Goal: Information Seeking & Learning: Learn about a topic

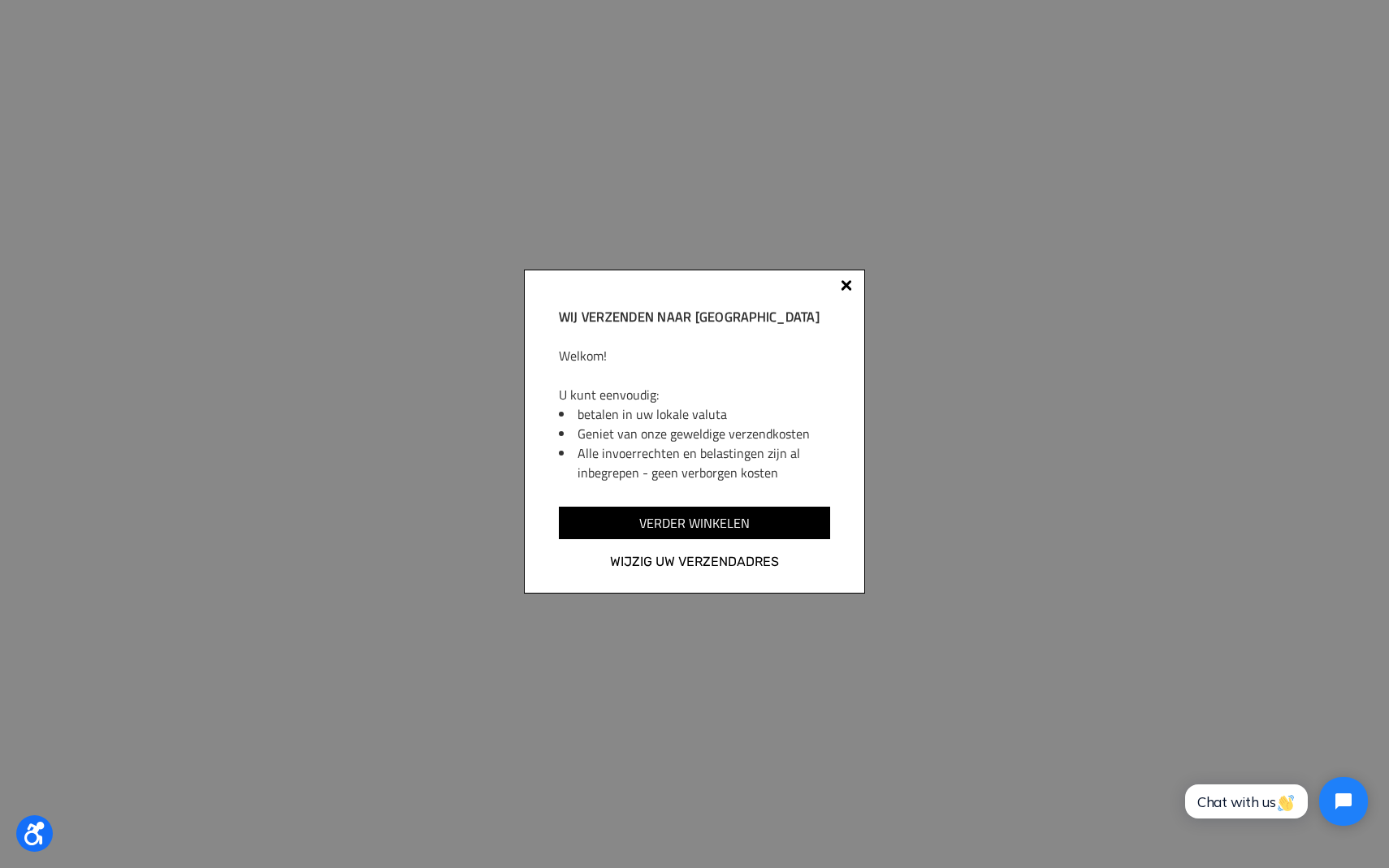
click at [844, 289] on div at bounding box center [846, 286] width 11 height 11
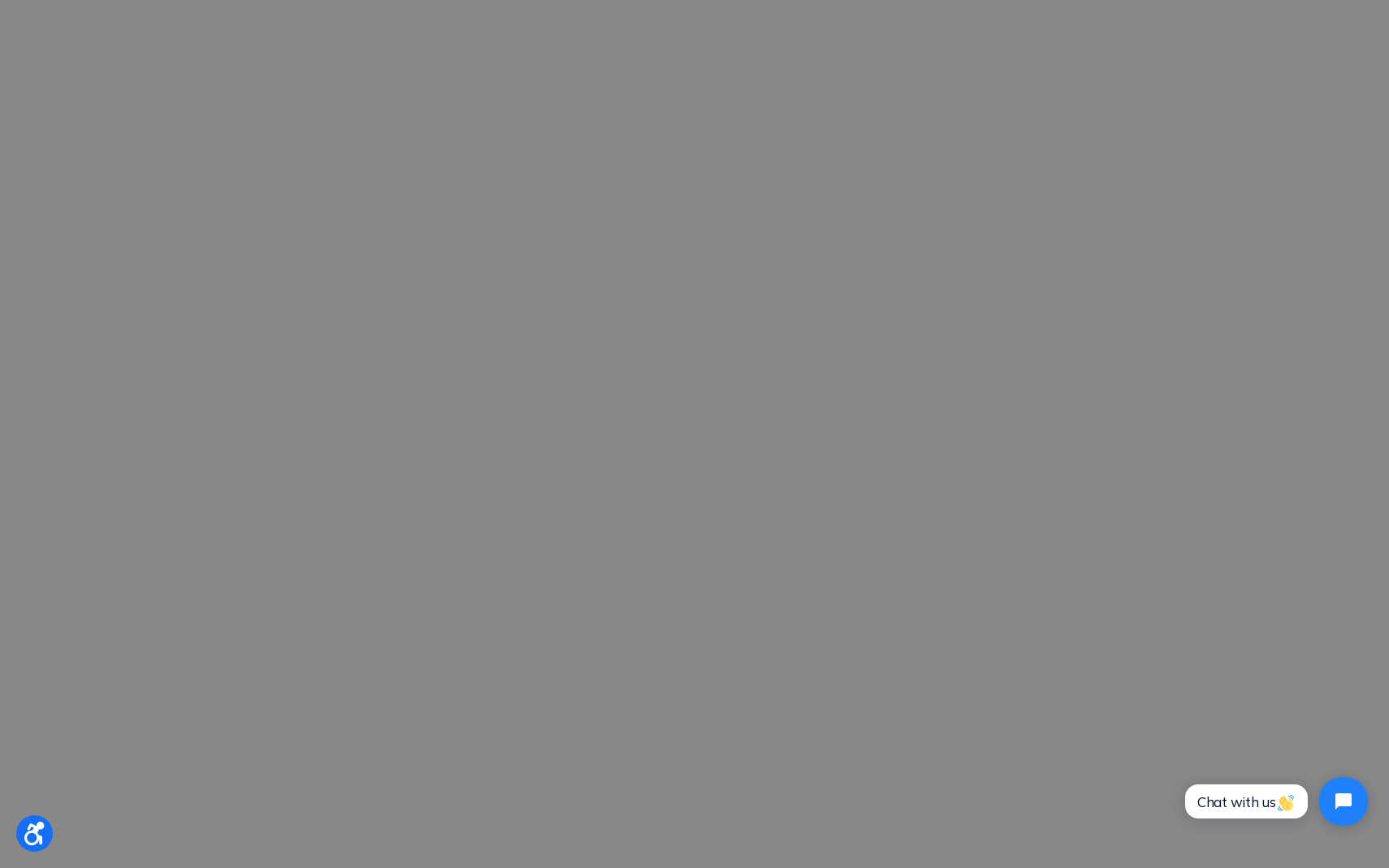
click at [844, 289] on div at bounding box center [694, 434] width 1389 height 868
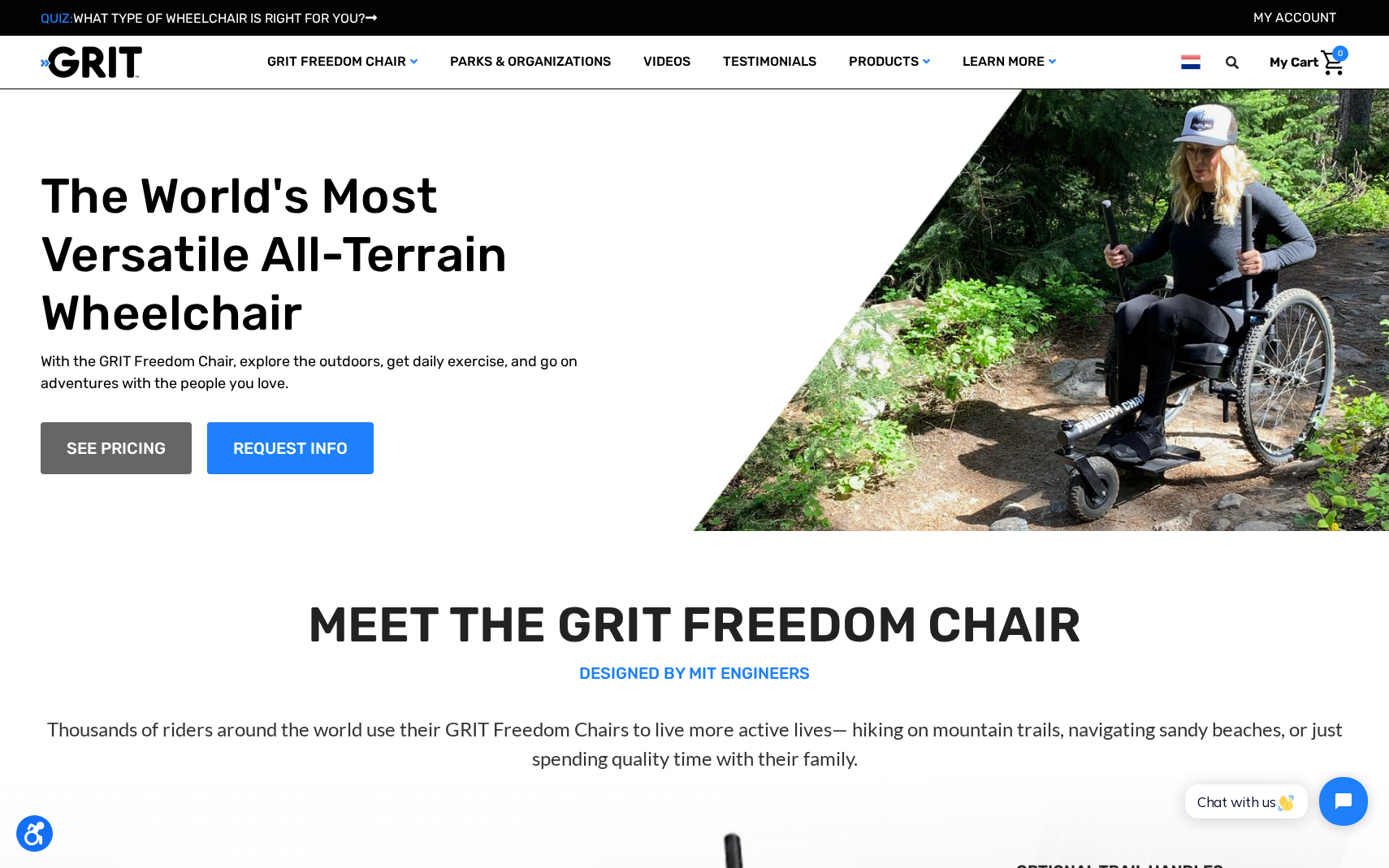
click at [144, 457] on link "SEE PRICING" at bounding box center [116, 448] width 151 height 52
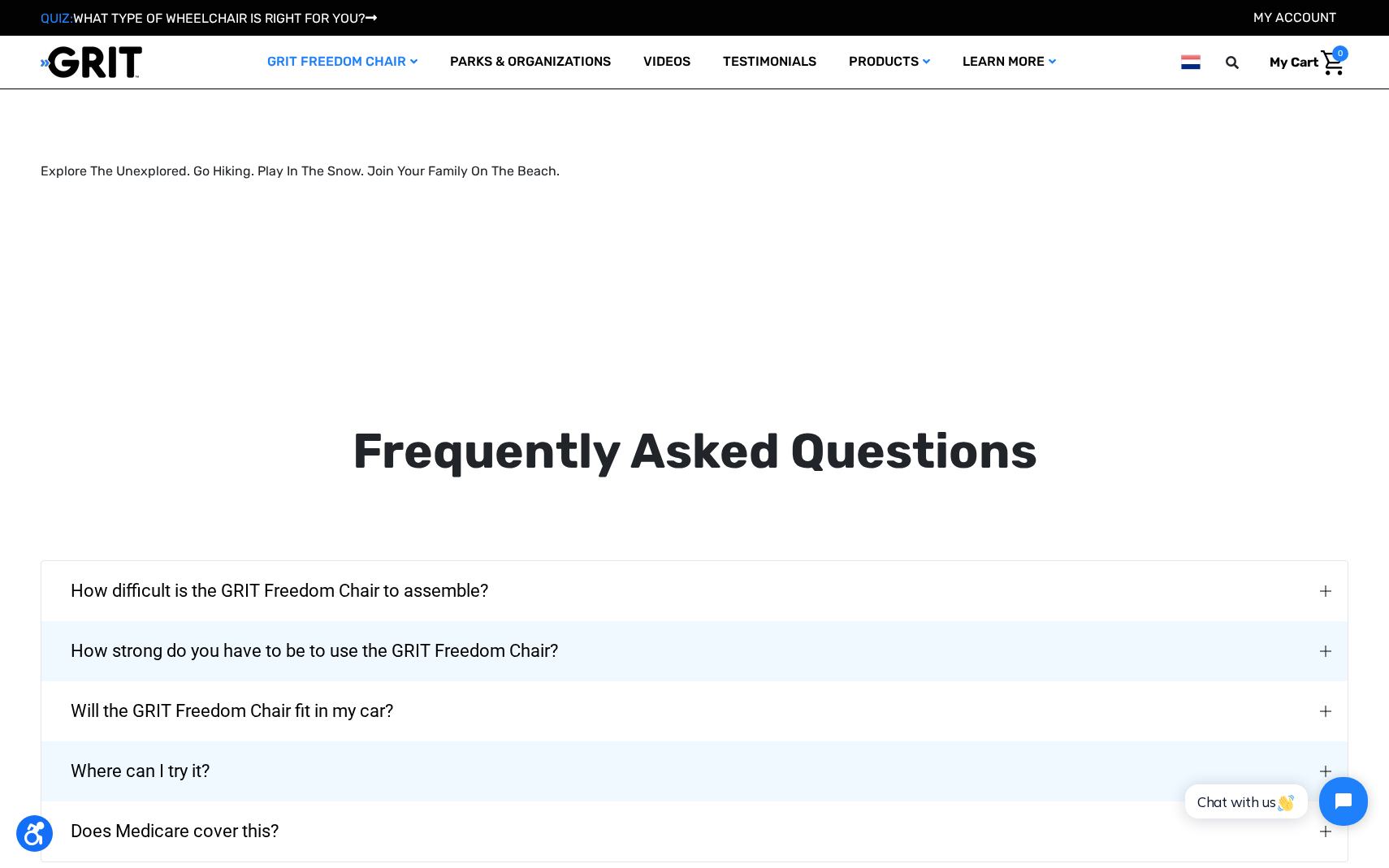
scroll to position [2454, 0]
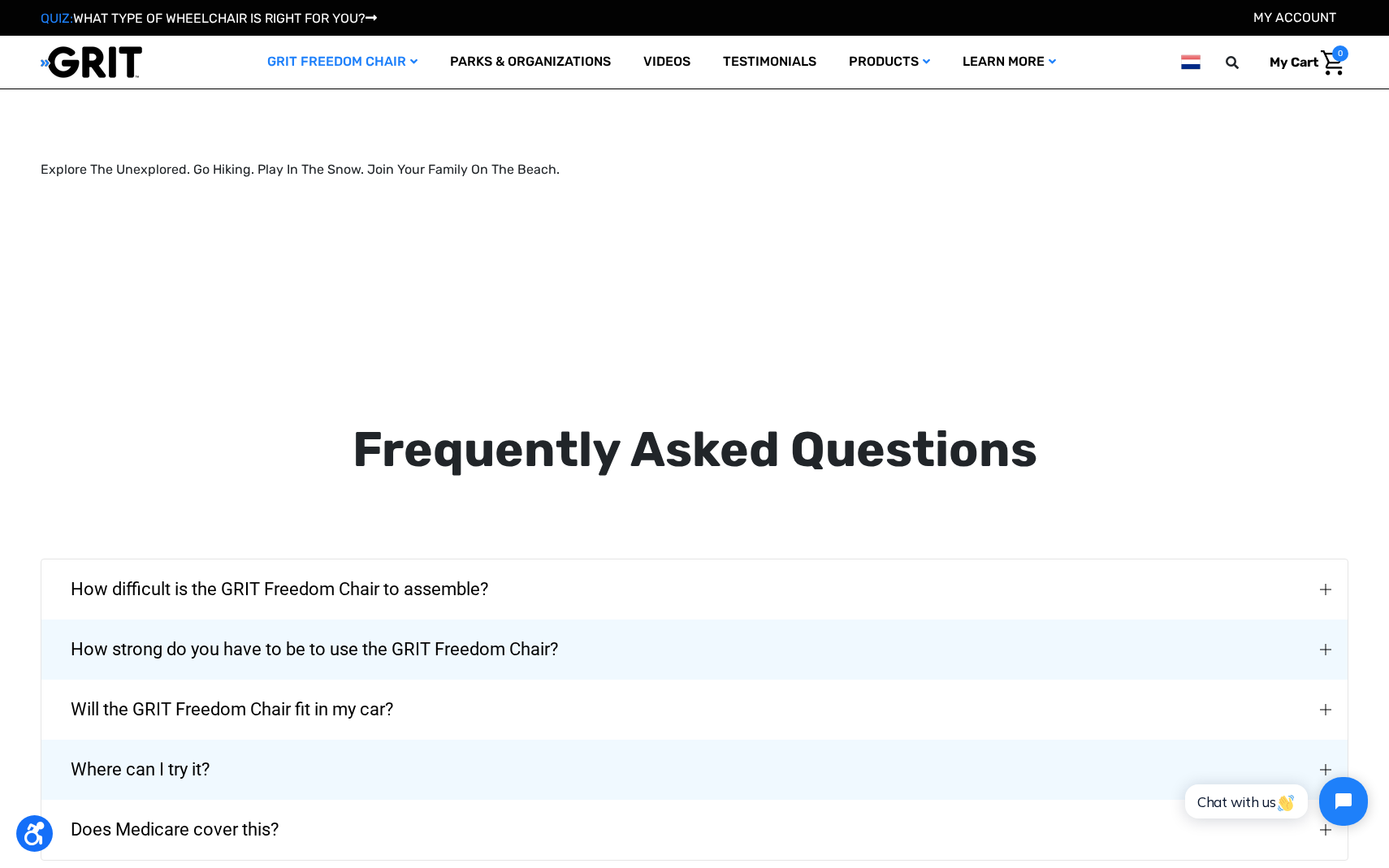
click at [1333, 643] on div "How strong do you have to be to use the GRIT Freedom Chair?" at bounding box center [1328, 650] width 13 height 13
click at [0, 0] on div "How strong do you have to be to use the GRIT Freedom Chair?" at bounding box center [0, 0] width 0 height 0
click at [1334, 643] on div "How strong do you have to be to use the GRIT Freedom Chair?" at bounding box center [1328, 650] width 13 height 13
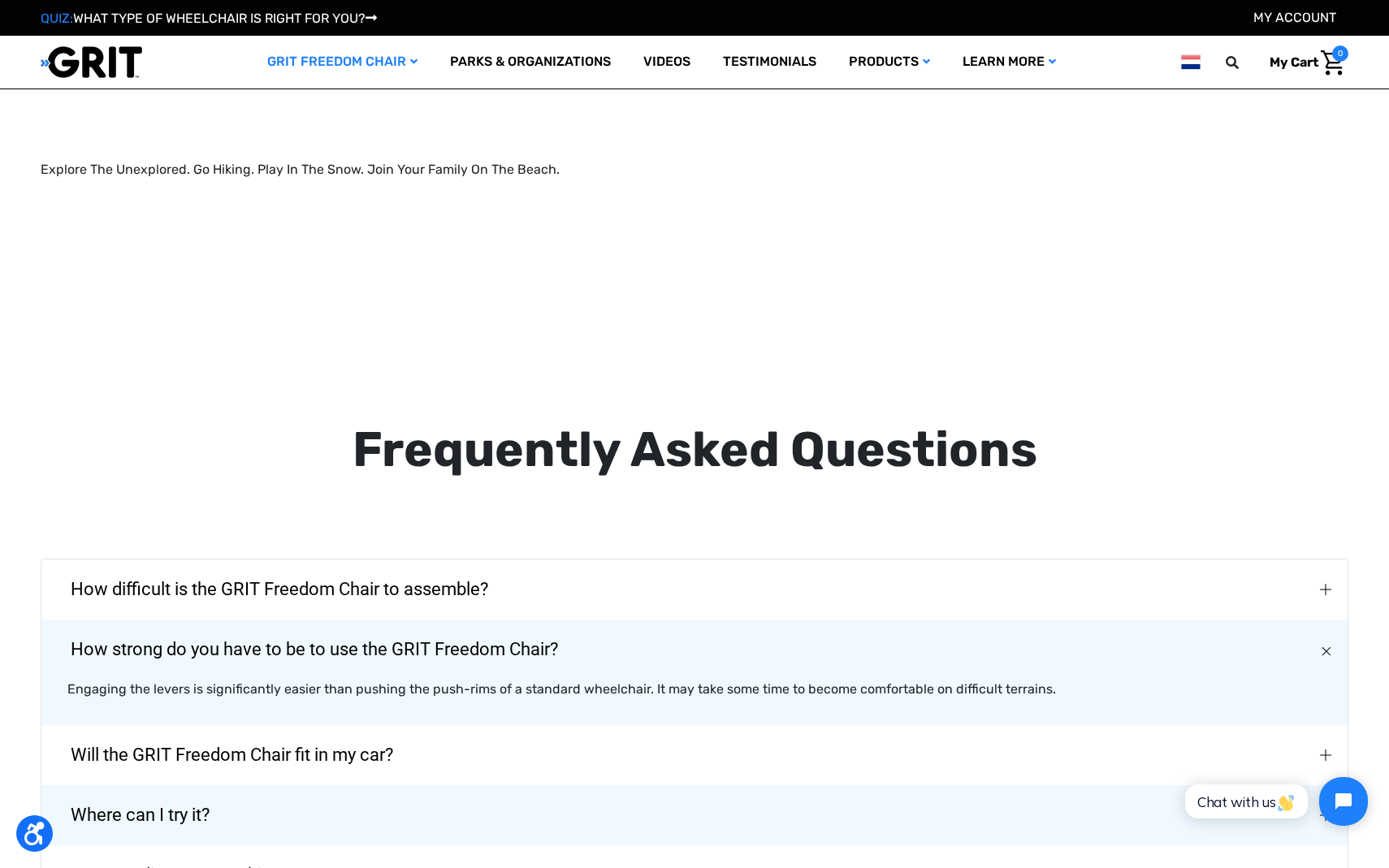
drag, startPoint x: 1333, startPoint y: 622, endPoint x: 1335, endPoint y: 613, distance: 9.2
click at [1335, 619] on button "How strong do you have to be to use the GRIT Freedom Chair?" at bounding box center [694, 649] width 1306 height 60
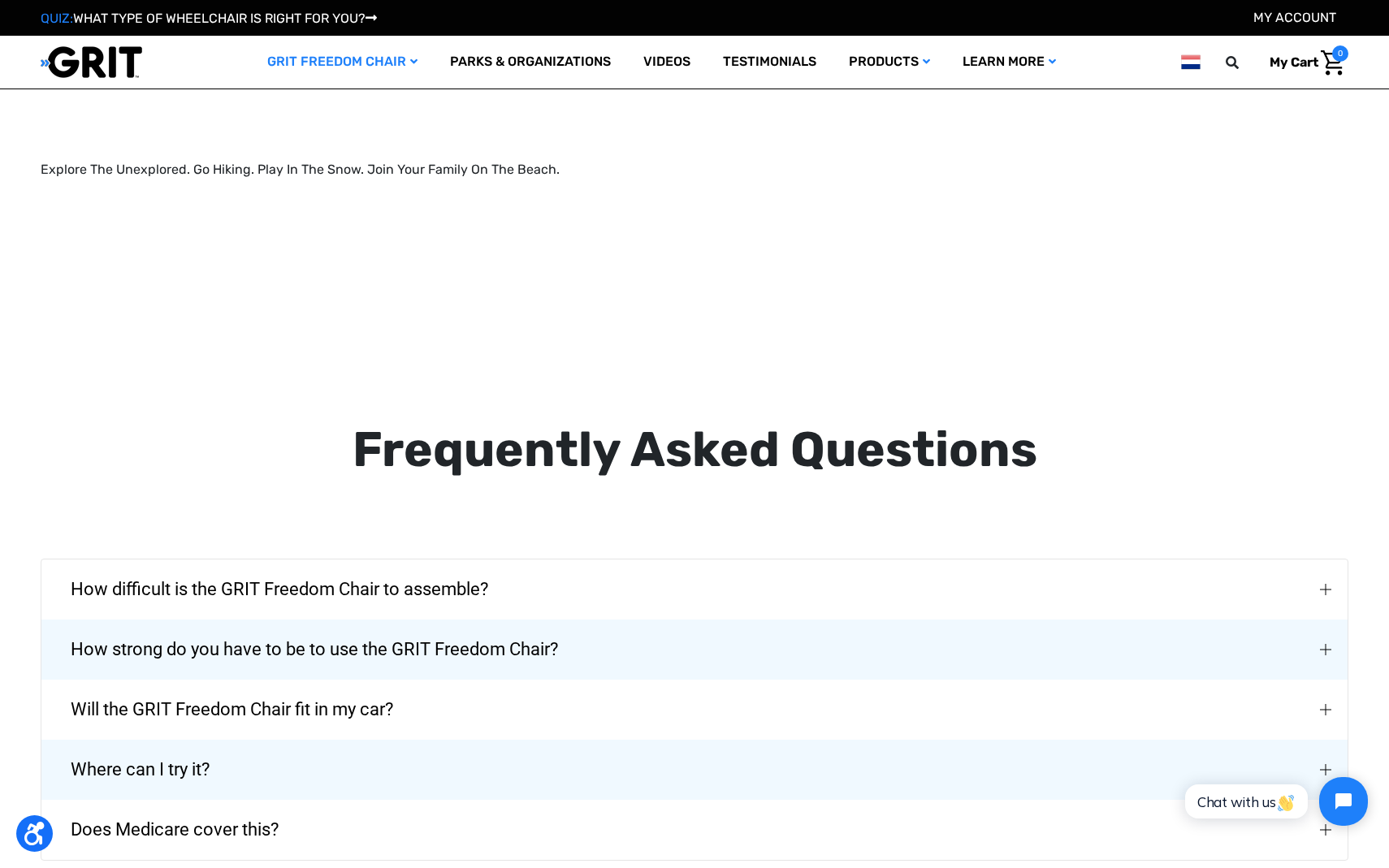
drag, startPoint x: 1335, startPoint y: 613, endPoint x: 1315, endPoint y: 744, distance: 132.5
click at [1315, 744] on div "How difficult is the GRIT Freedom Chair to assemble? Assembly typically takes a…" at bounding box center [694, 709] width 1308 height 302
click at [1331, 764] on img "Where can I try it?" at bounding box center [1326, 770] width 11 height 11
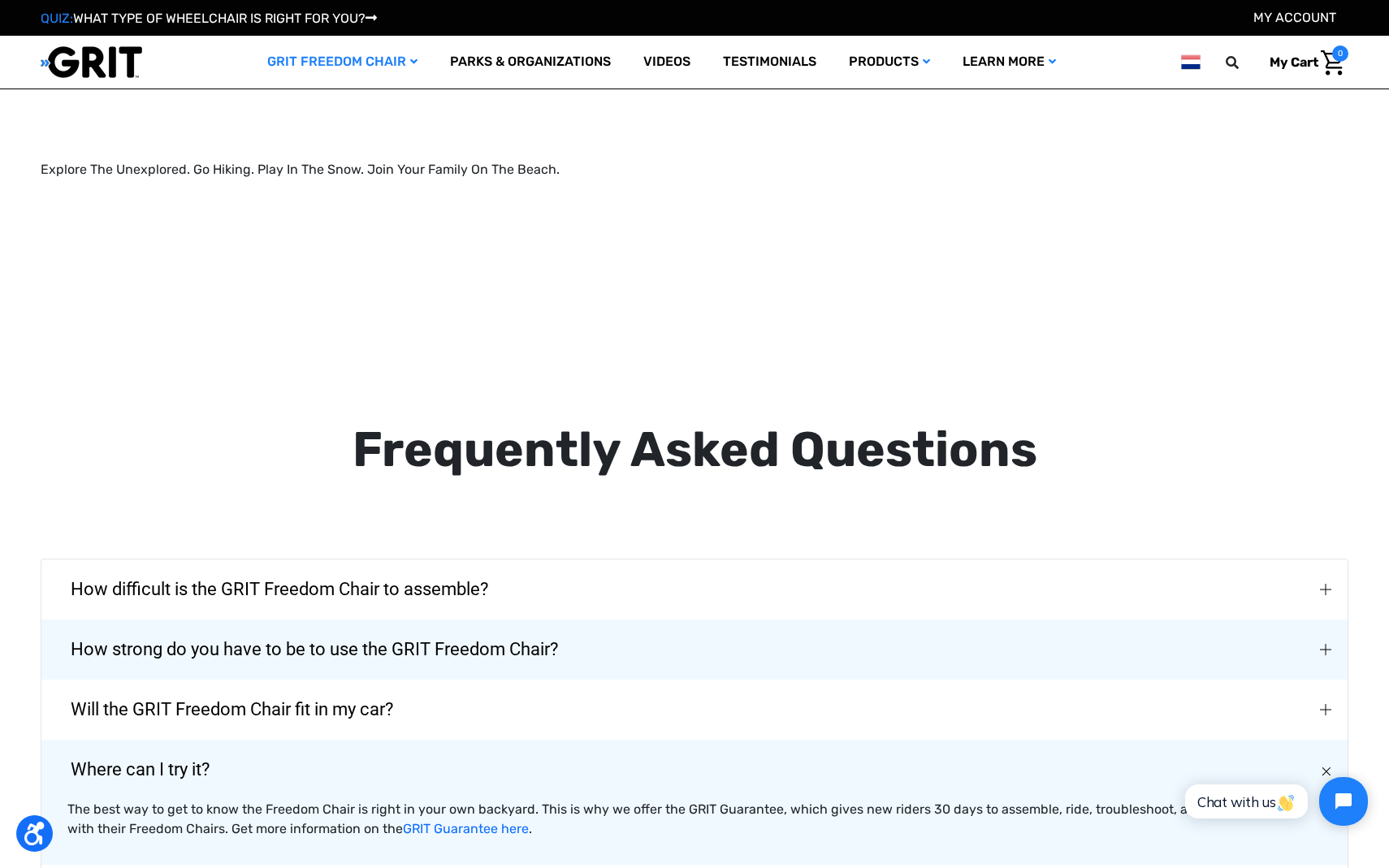
drag, startPoint x: 1315, startPoint y: 744, endPoint x: 801, endPoint y: 622, distance: 528.3
click at [801, 622] on div "How difficult is the GRIT Freedom Chair to assemble? Assembly typically takes a…" at bounding box center [694, 742] width 1308 height 367
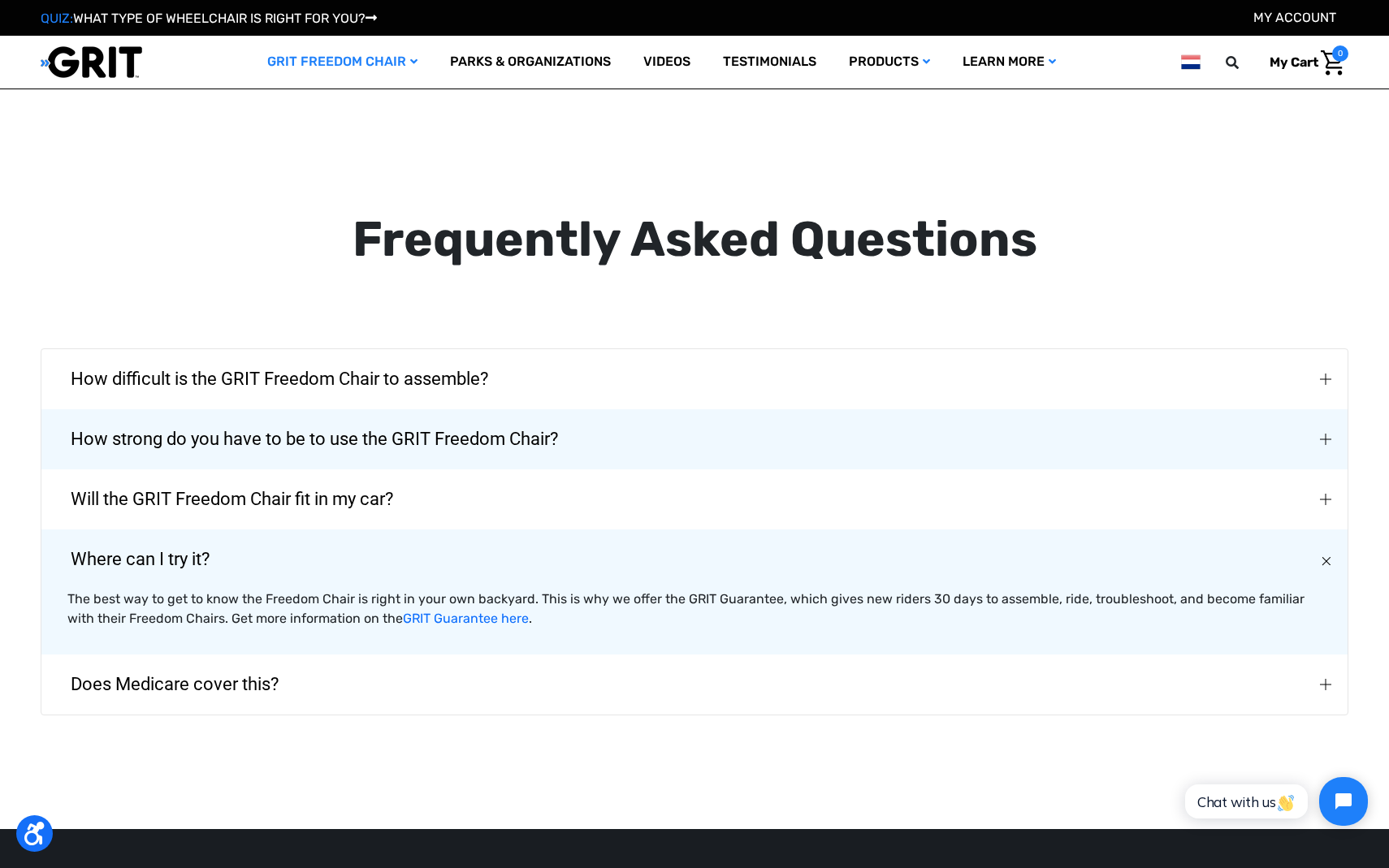
scroll to position [2668, 0]
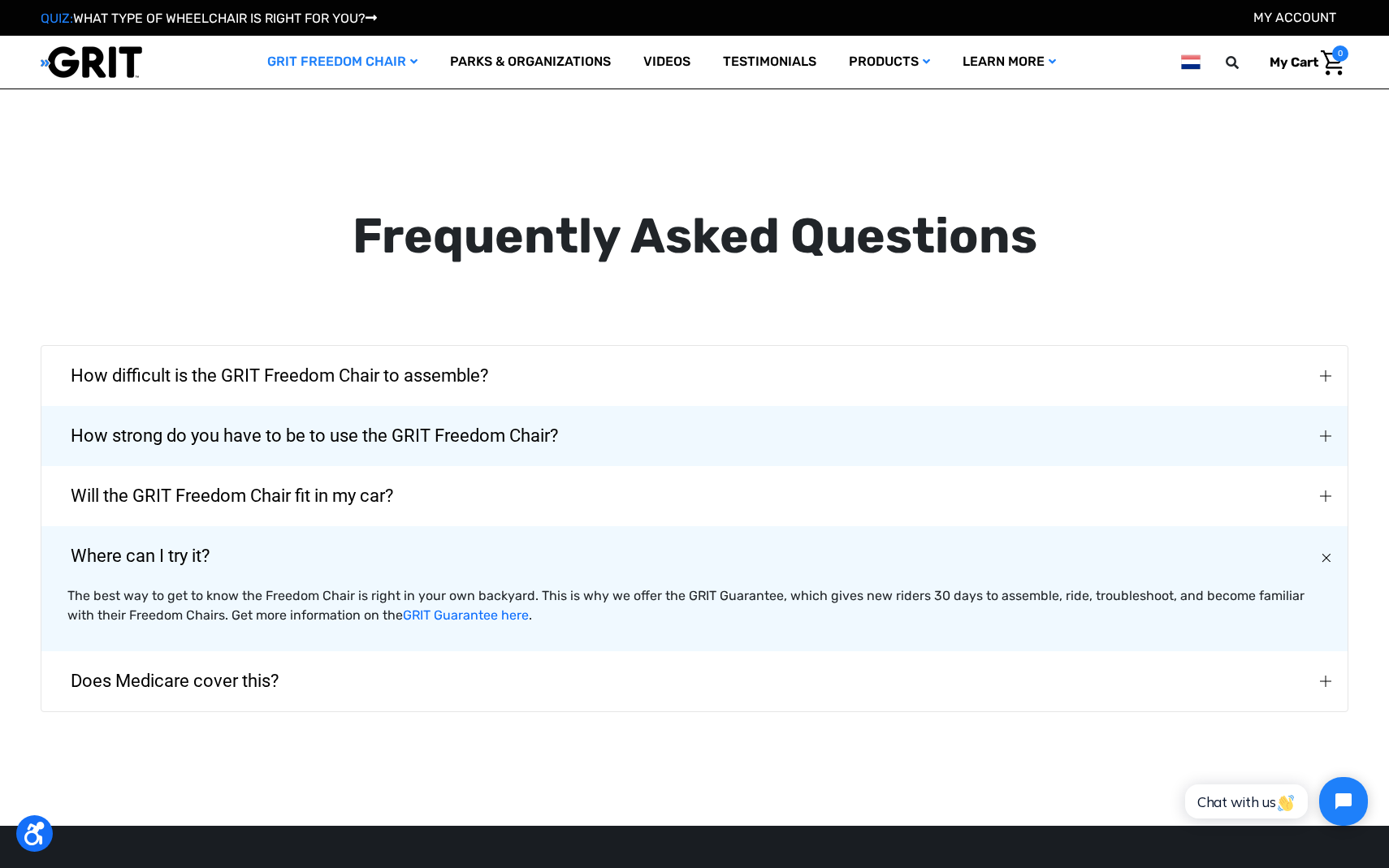
click at [1324, 676] on img "Does Medicare cover this?" at bounding box center [1326, 682] width 11 height 11
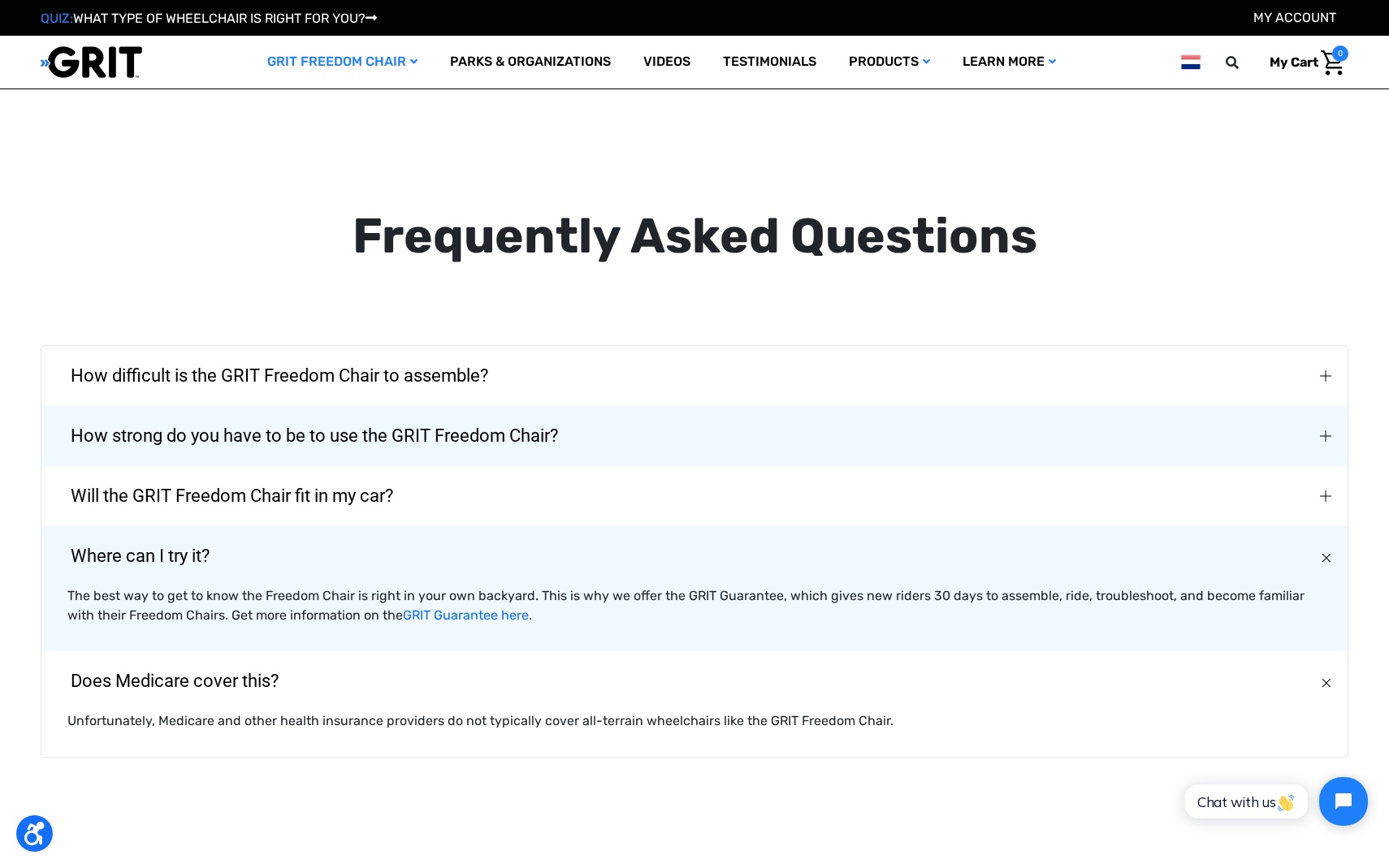
drag, startPoint x: 801, startPoint y: 626, endPoint x: 1067, endPoint y: 619, distance: 266.1
click at [1067, 619] on div "How difficult is the GRIT Freedom Chair to assemble? Assembly typically takes a…" at bounding box center [694, 552] width 1308 height 413
click at [1325, 487] on span "Will the GRIT Freedom Chair fit in my car?" at bounding box center [1328, 496] width 13 height 19
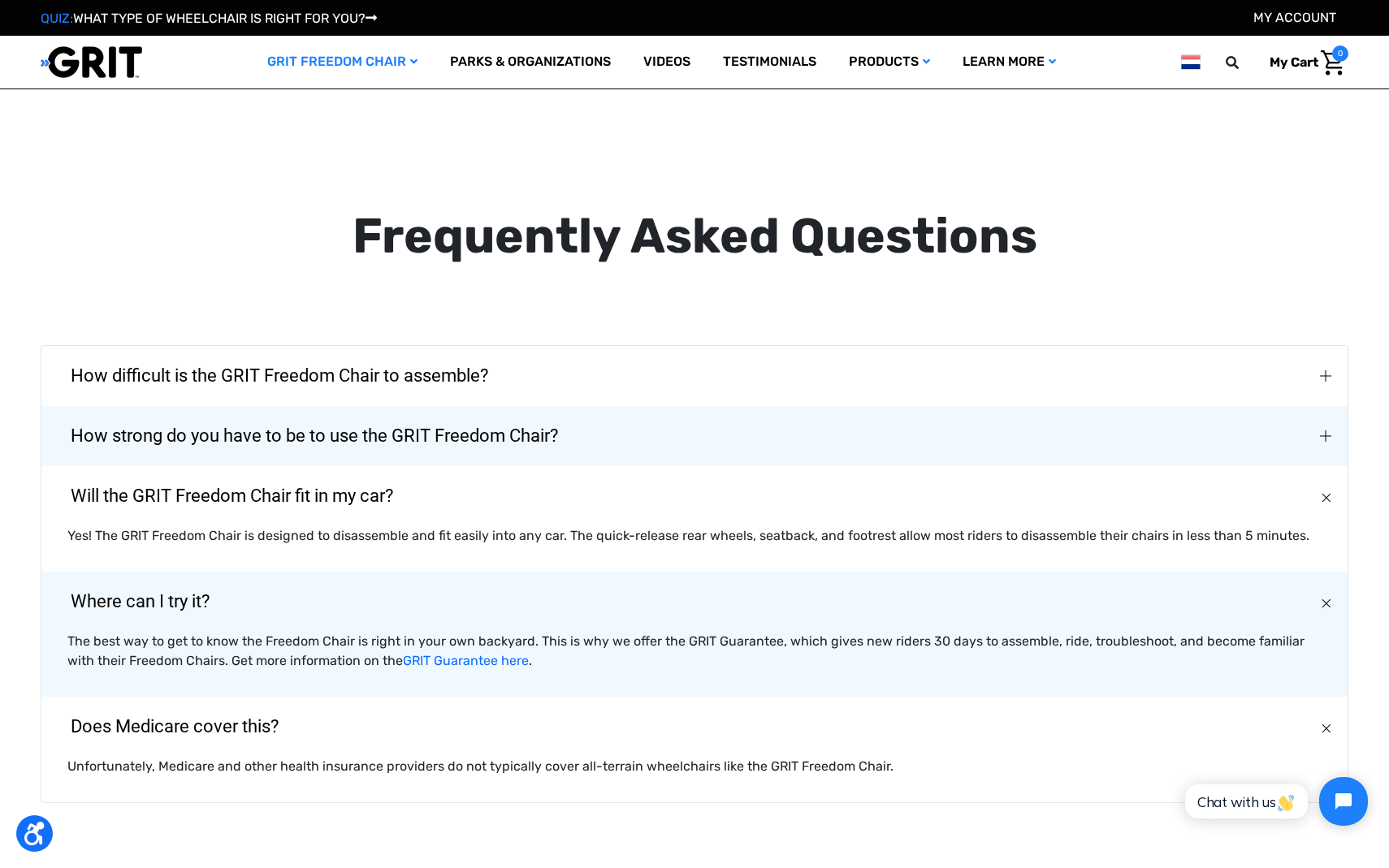
click at [1325, 488] on div "Will the GRIT Freedom Chair fit in my car?" at bounding box center [1329, 497] width 19 height 19
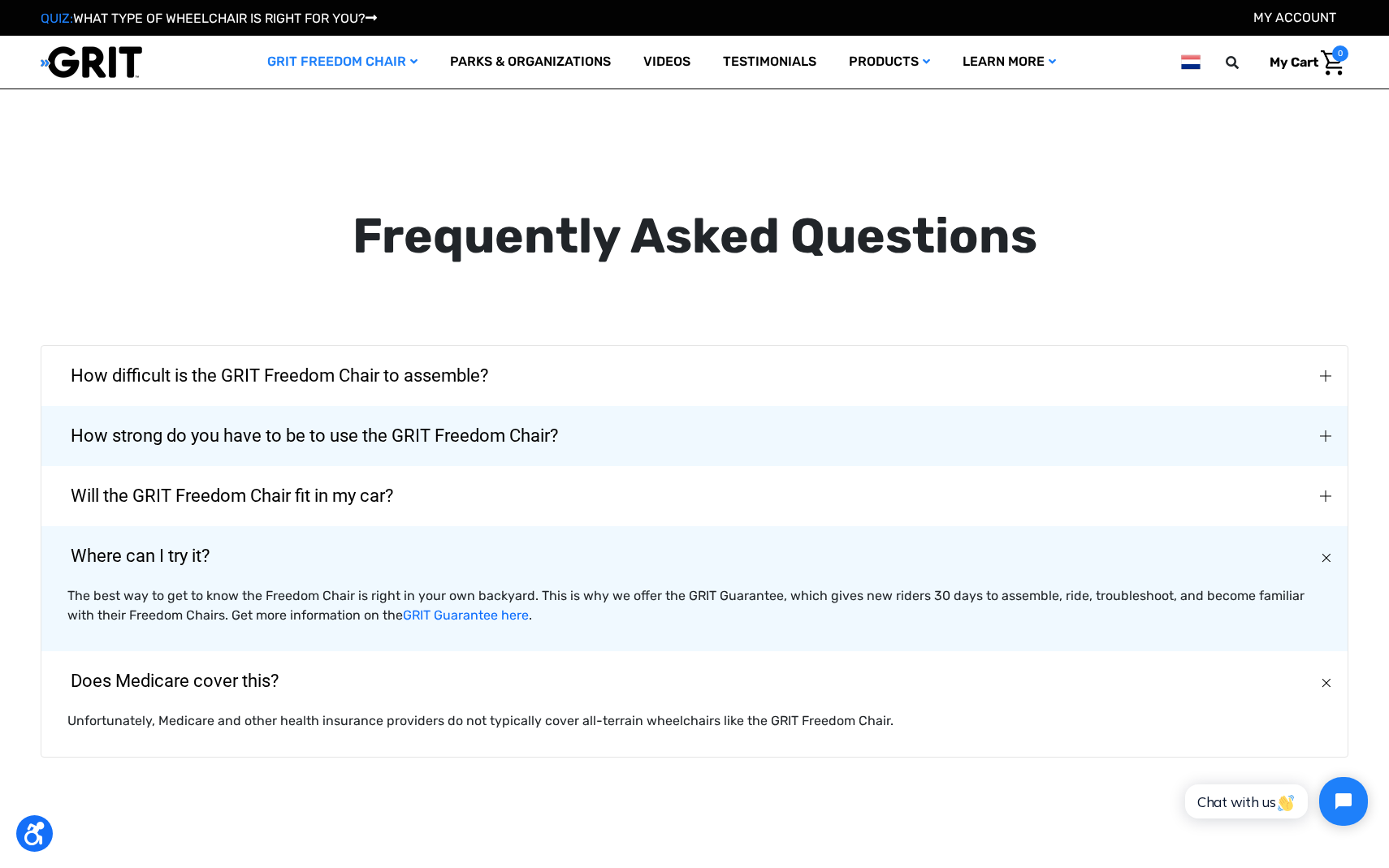
click at [1336, 476] on button "Will the GRIT Freedom Chair fit in my car?" at bounding box center [694, 496] width 1306 height 60
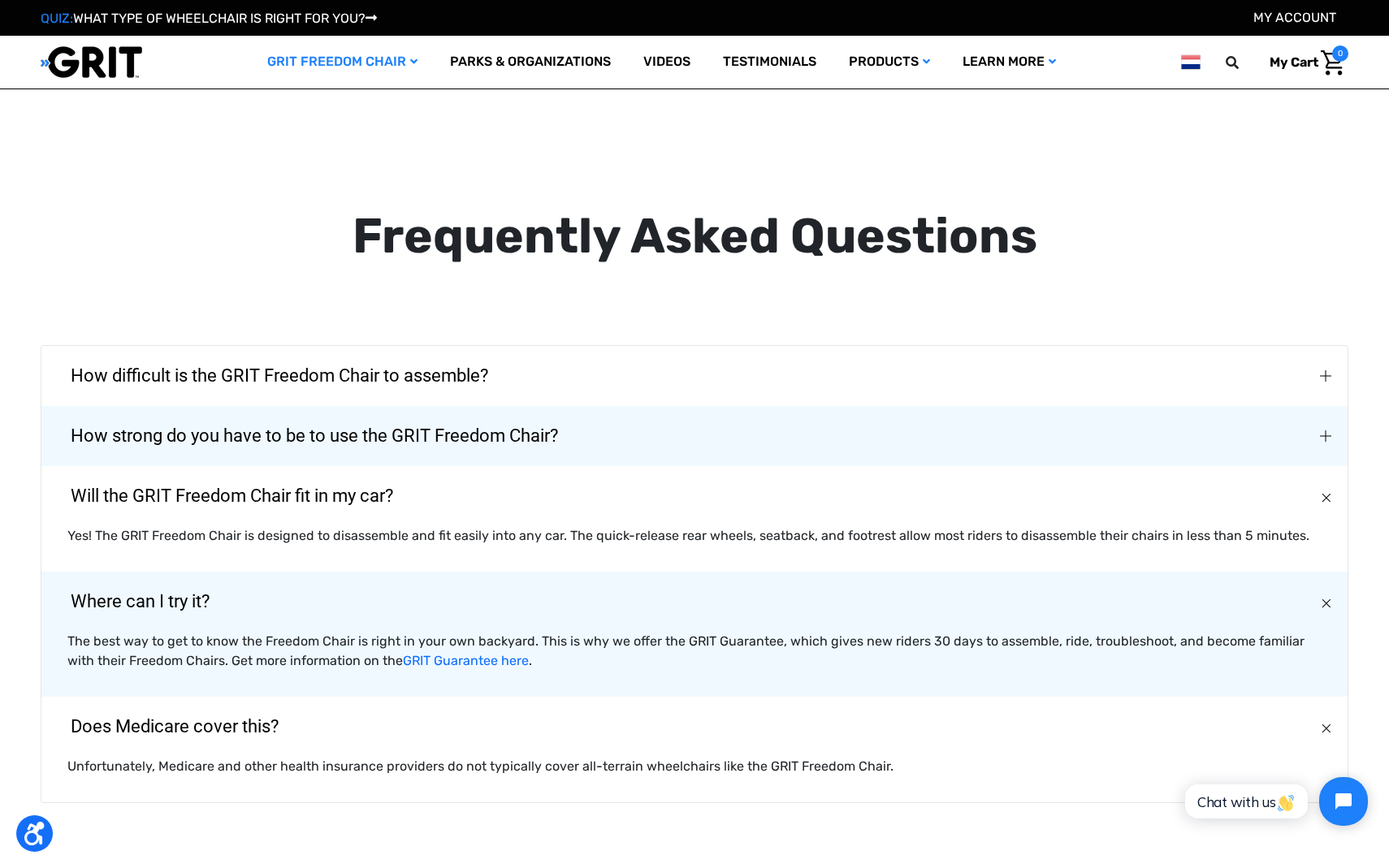
drag, startPoint x: 1325, startPoint y: 466, endPoint x: 1327, endPoint y: 421, distance: 45.0
click at [1327, 421] on div "How difficult is the GRIT Freedom Chair to assemble? Assembly typically takes a…" at bounding box center [694, 574] width 1308 height 458
click at [1327, 370] on img "How difficult is the GRIT Freedom Chair to assemble?" at bounding box center [1326, 376] width 11 height 11
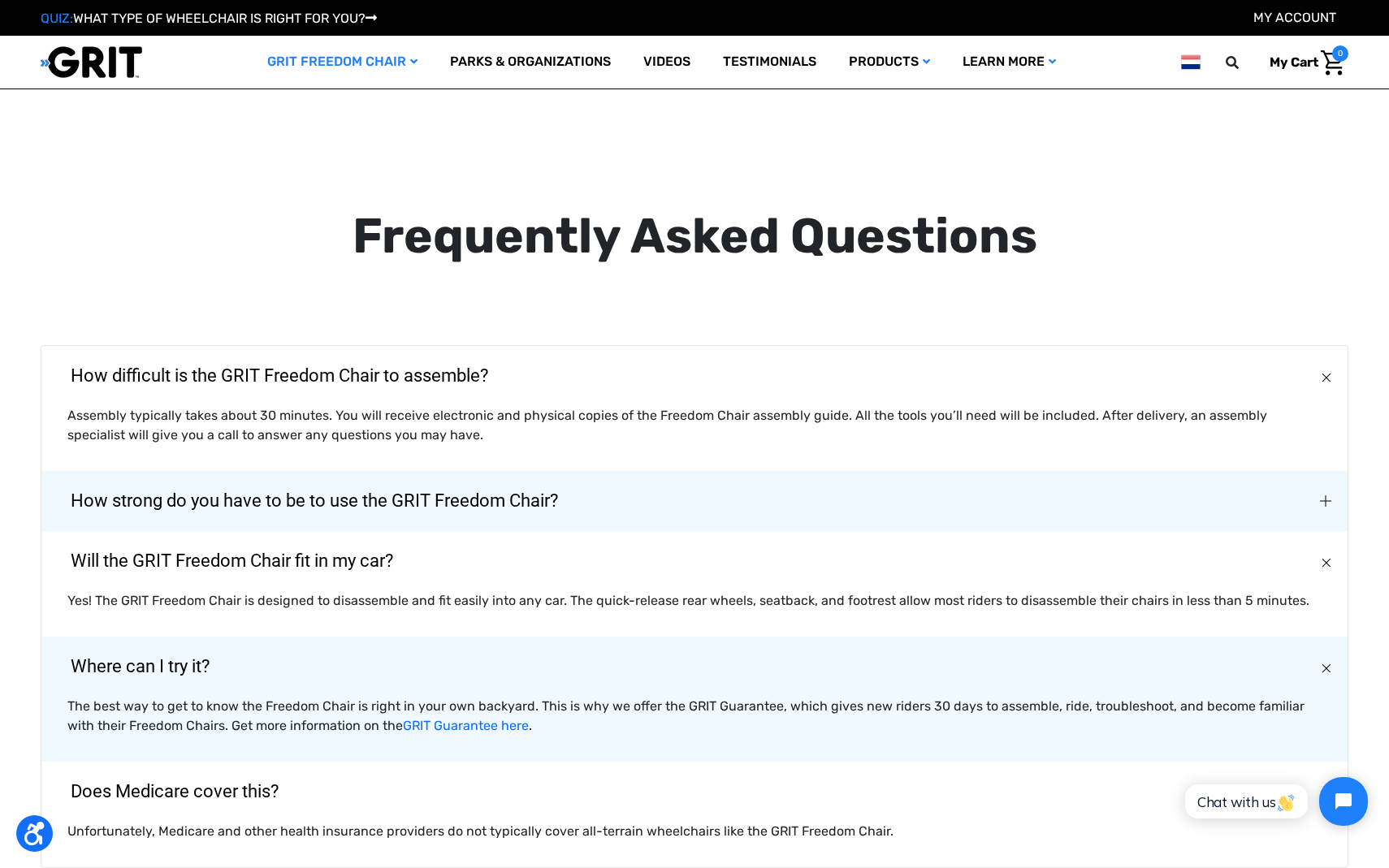
drag, startPoint x: 1327, startPoint y: 421, endPoint x: 953, endPoint y: 381, distance: 376.1
click at [953, 381] on div "How difficult is the GRIT Freedom Chair to assemble? Assembly typically takes a…" at bounding box center [694, 408] width 1306 height 125
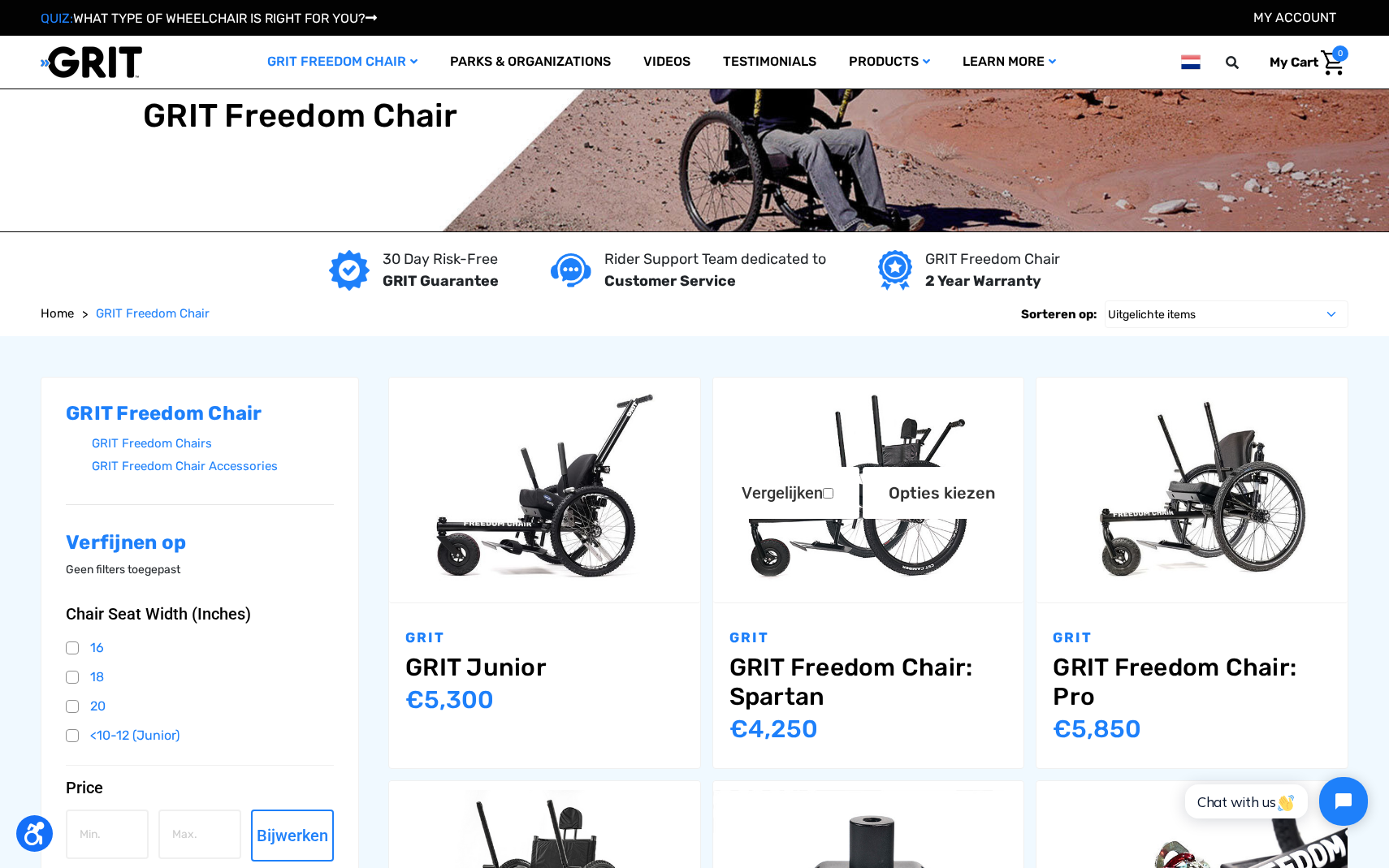
scroll to position [0, 0]
click at [663, 69] on link "Videos" at bounding box center [666, 61] width 79 height 53
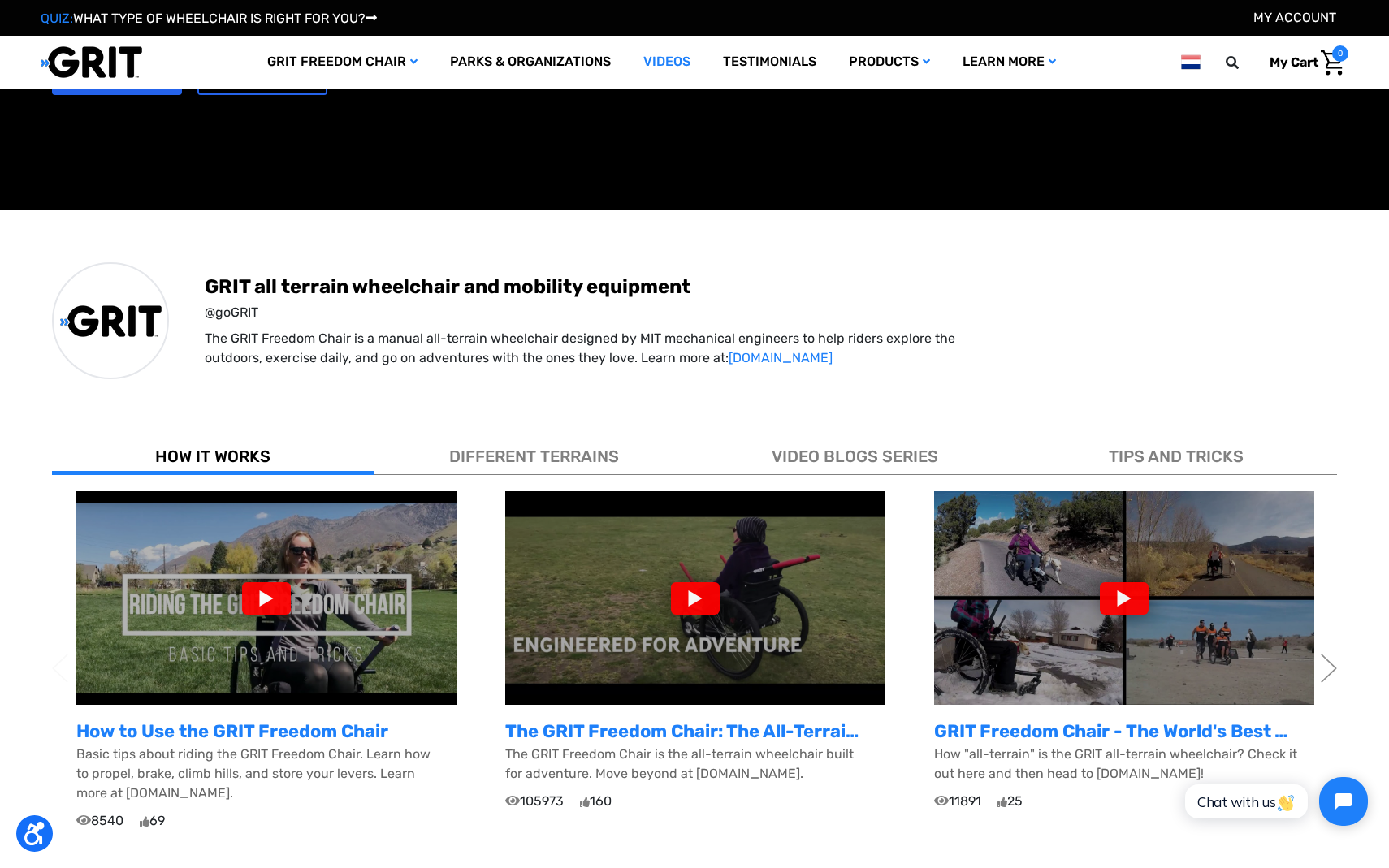
scroll to position [194, 0]
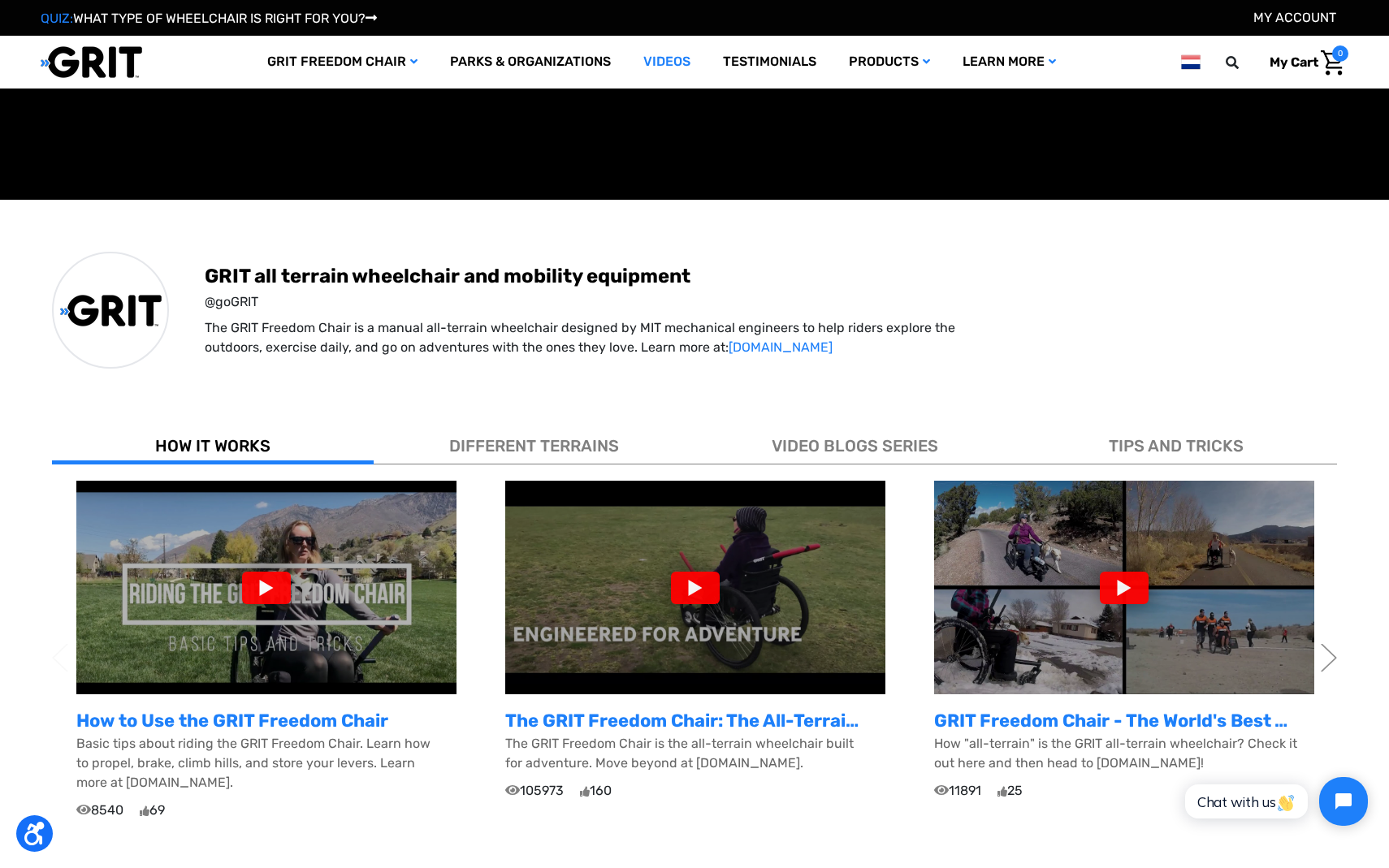
click at [262, 584] on div at bounding box center [266, 588] width 49 height 33
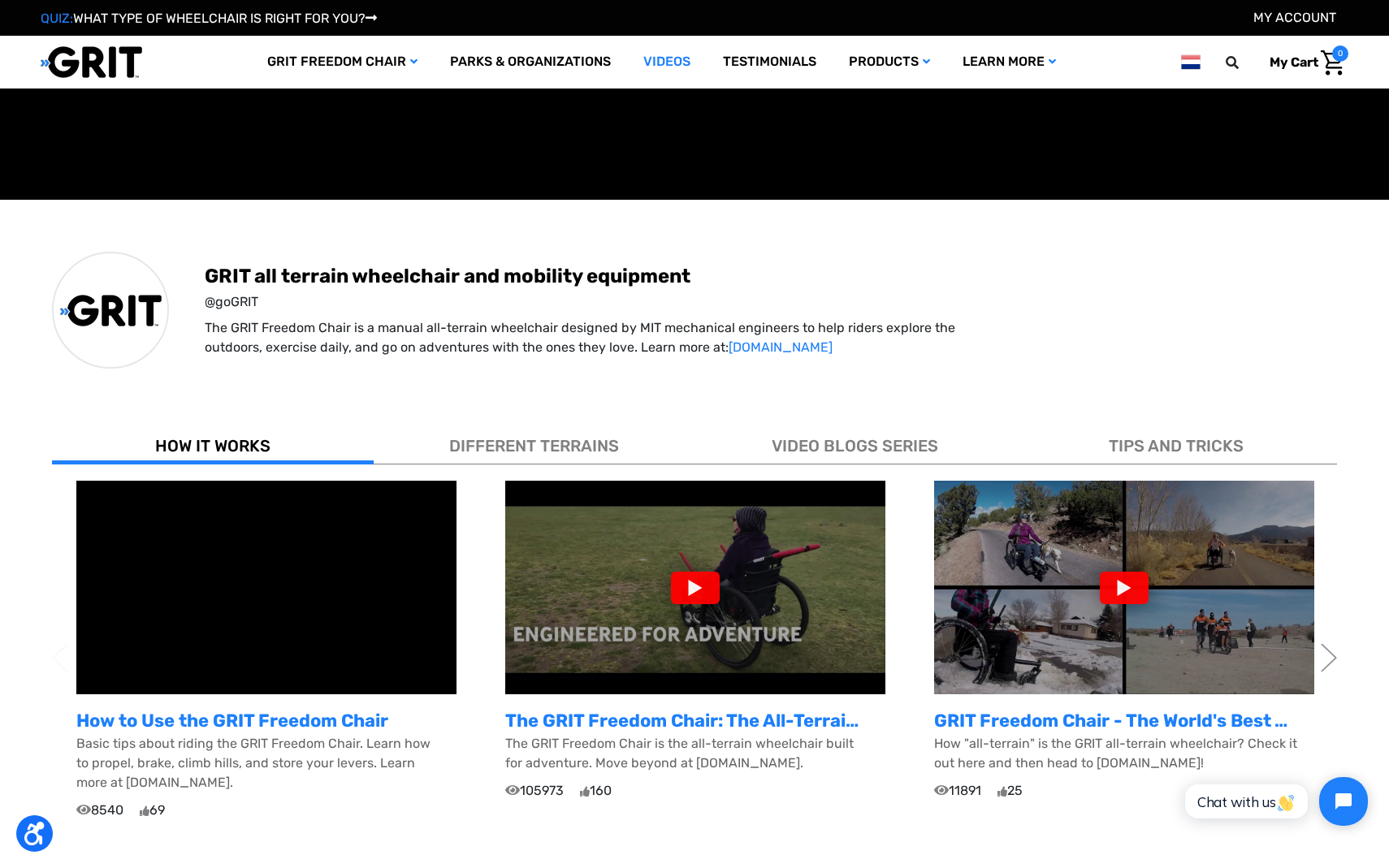
scroll to position [0, 0]
click at [688, 585] on div at bounding box center [695, 588] width 49 height 33
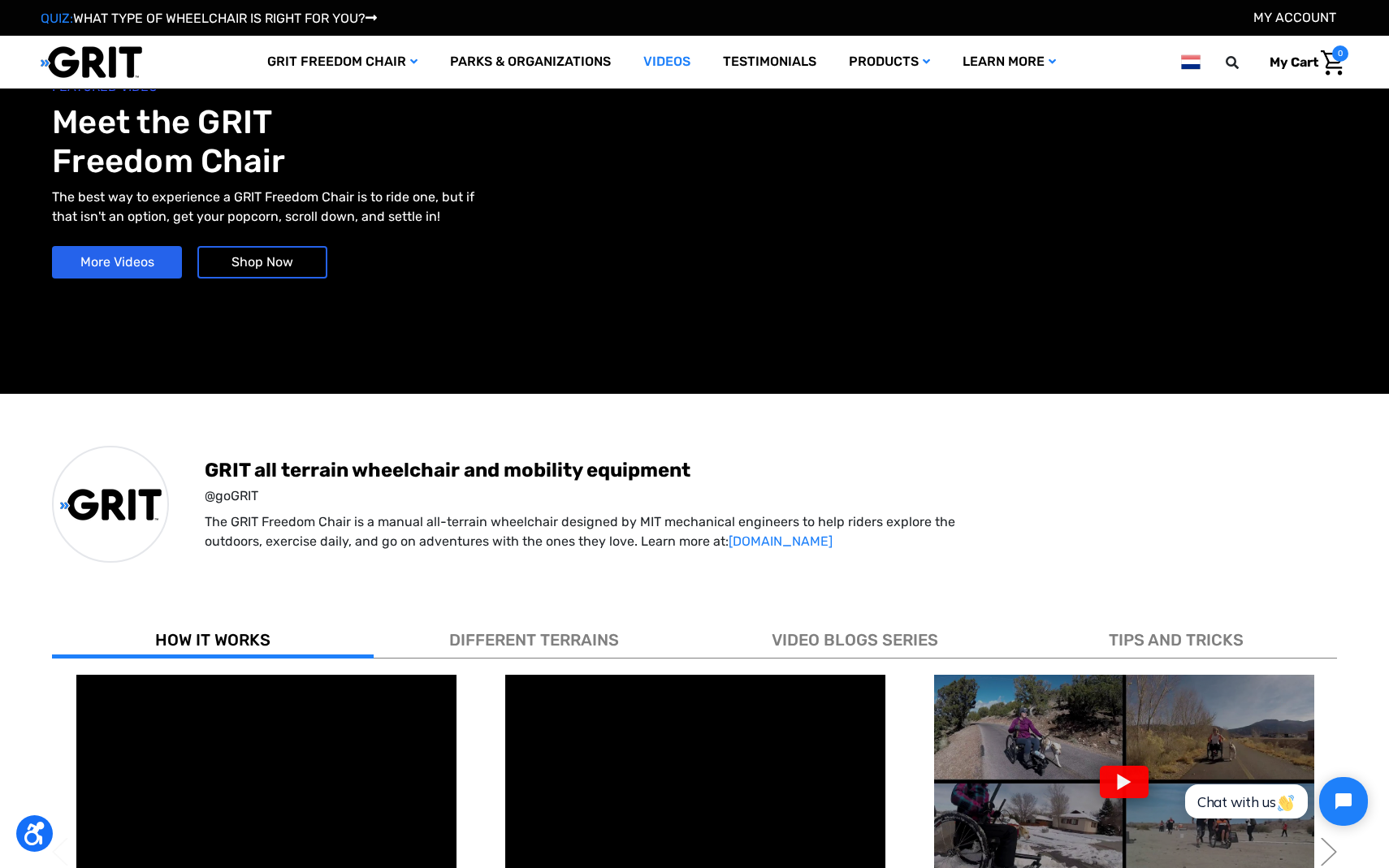
click at [1042, 54] on link "Learn More" at bounding box center [1009, 61] width 126 height 53
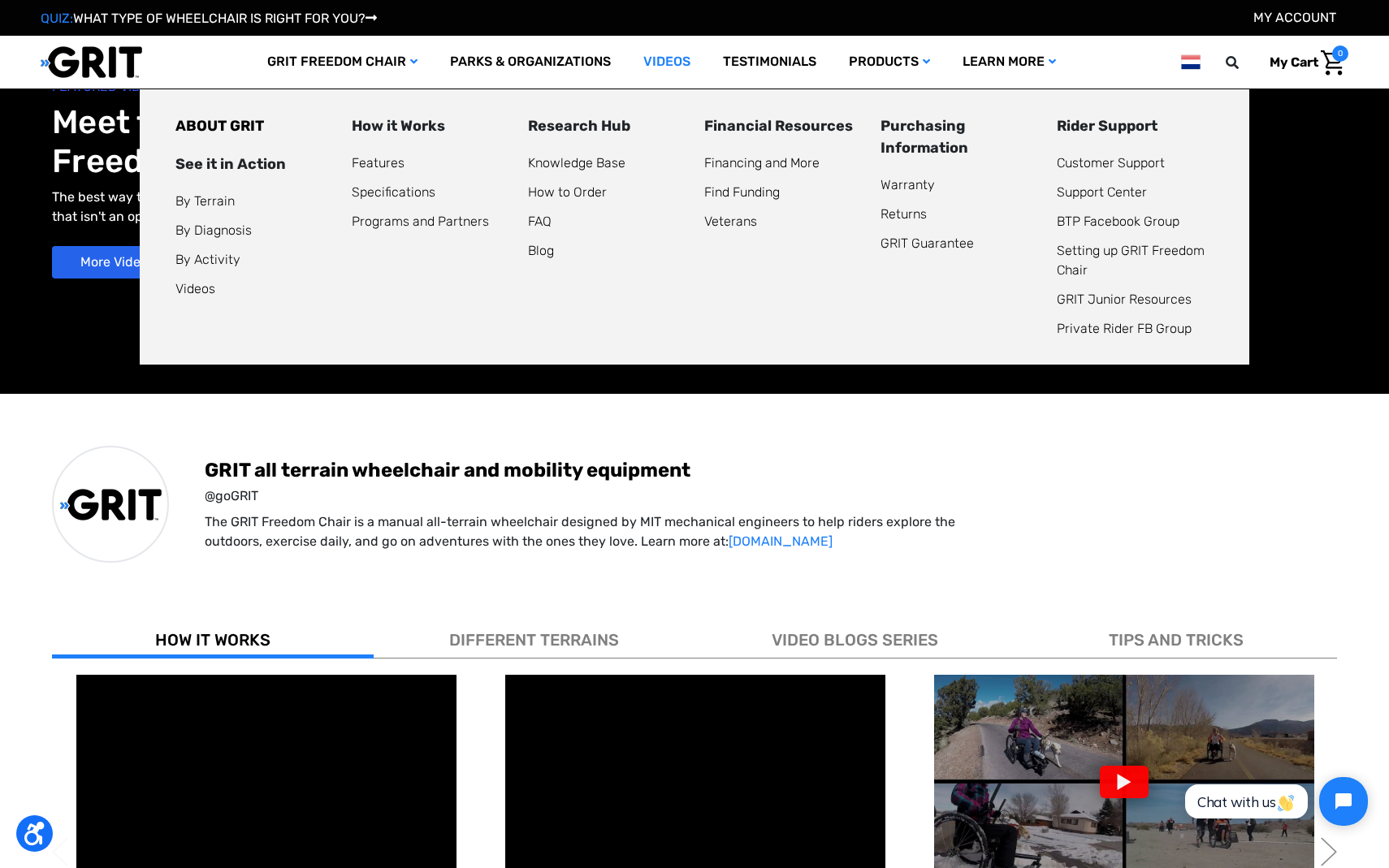
click at [1042, 54] on link "Learn More" at bounding box center [1009, 61] width 126 height 53
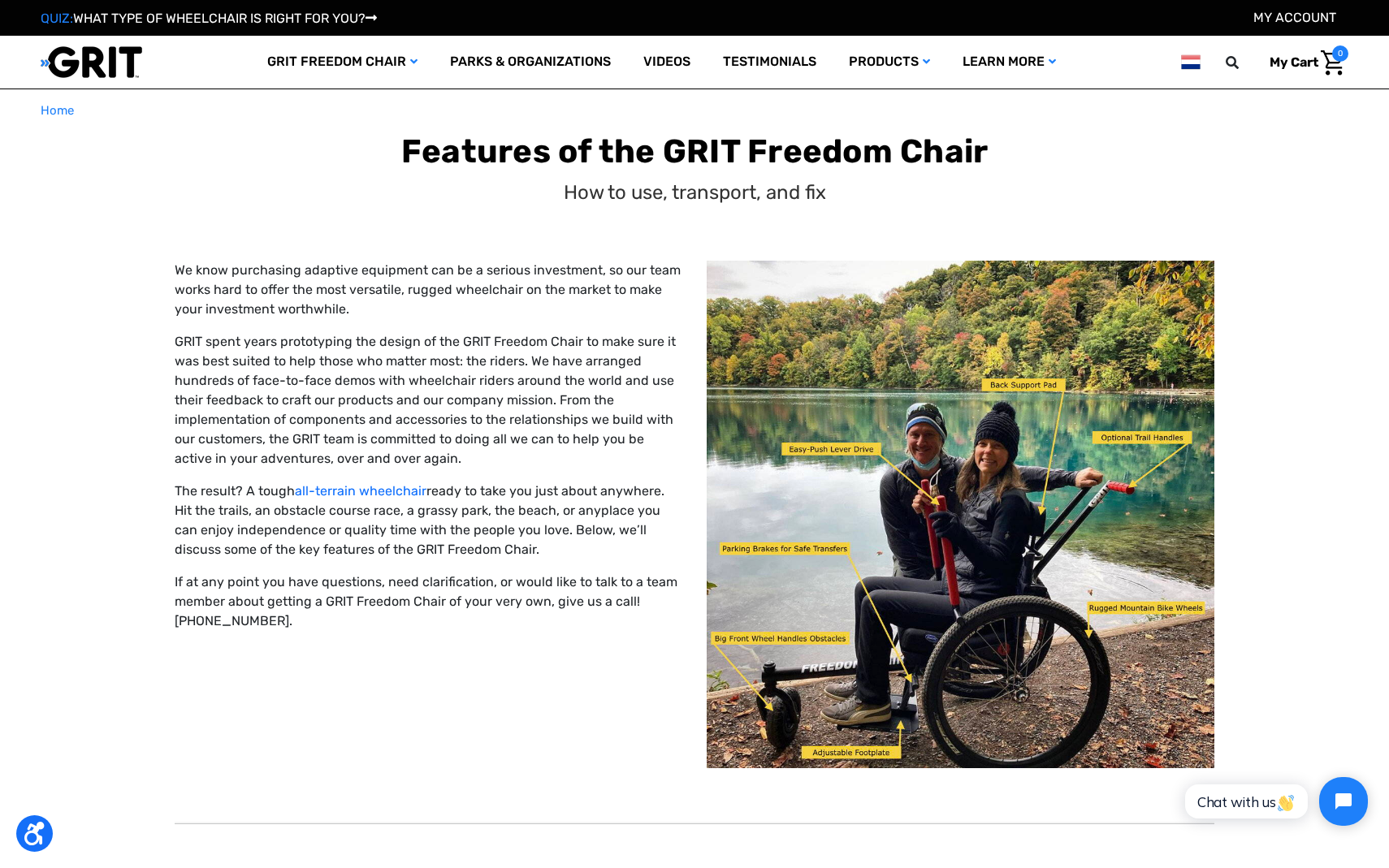
click at [1055, 59] on icon at bounding box center [1053, 62] width 8 height 11
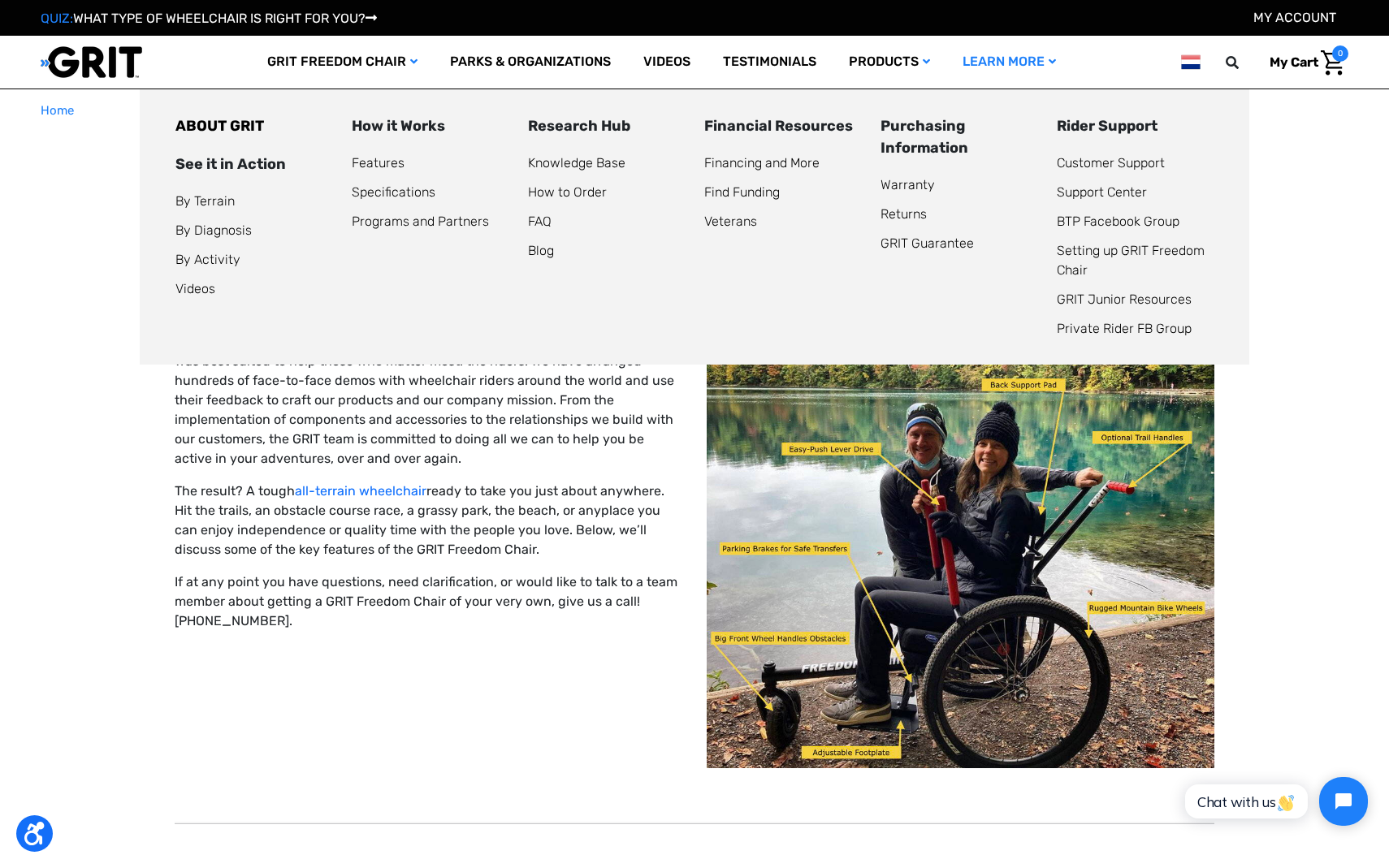
drag, startPoint x: 0, startPoint y: 0, endPoint x: 1056, endPoint y: 58, distance: 1057.6
click at [1055, 58] on icon at bounding box center [1053, 62] width 8 height 11
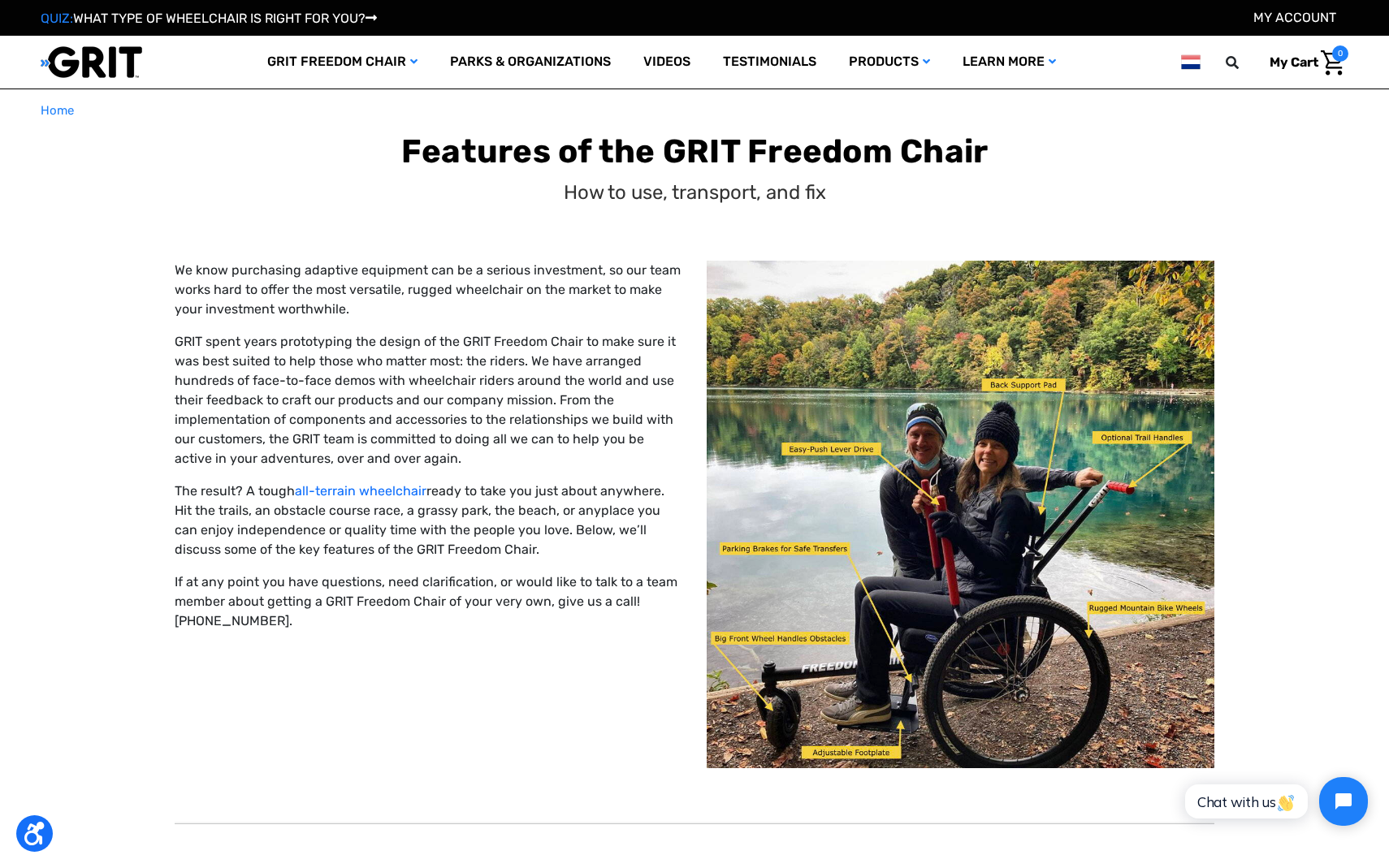
click at [1057, 66] on link "Learn More" at bounding box center [1009, 61] width 126 height 53
click at [0, 0] on link "GRIT Guarantee" at bounding box center [0, 0] width 0 height 0
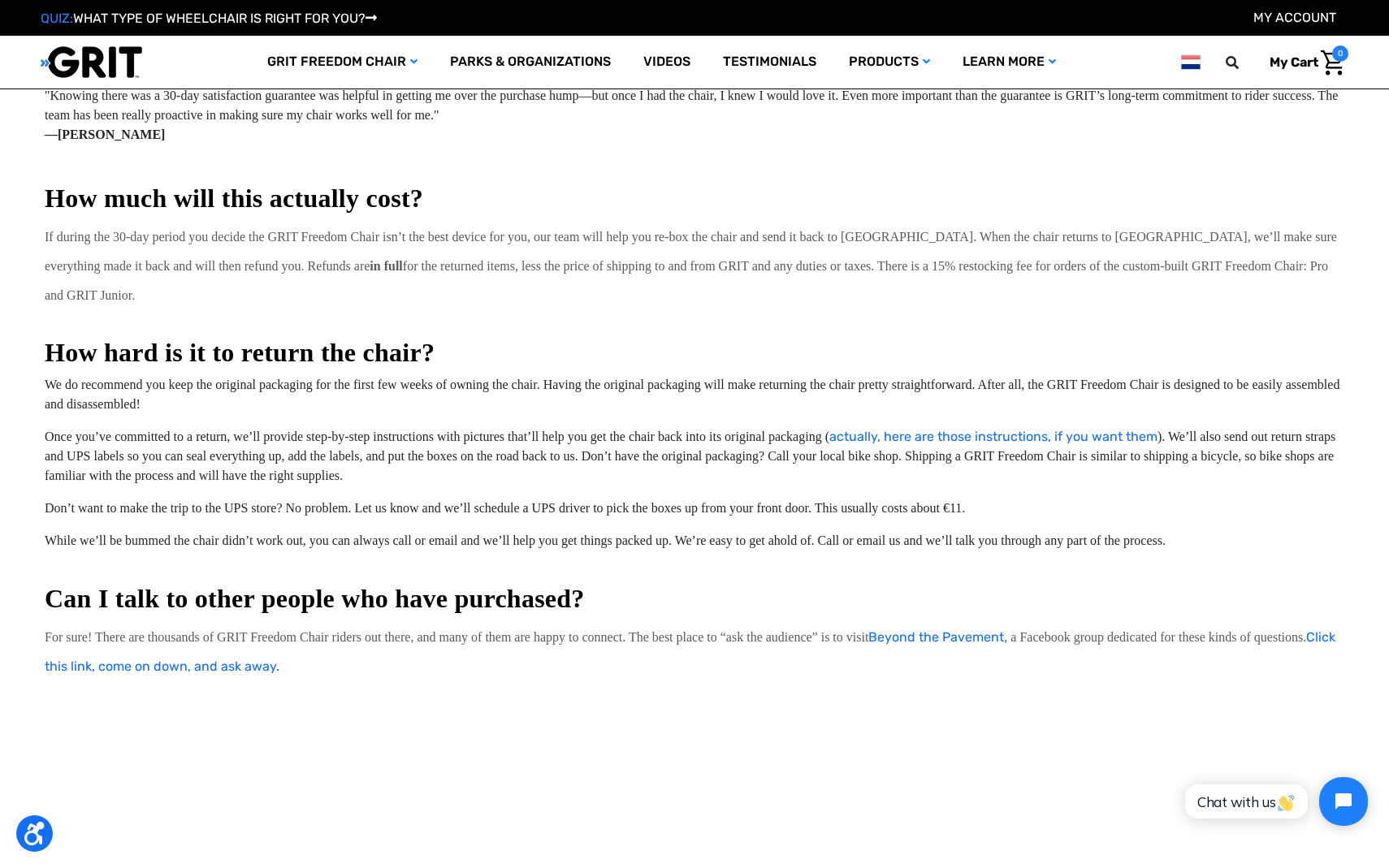
scroll to position [1497, 0]
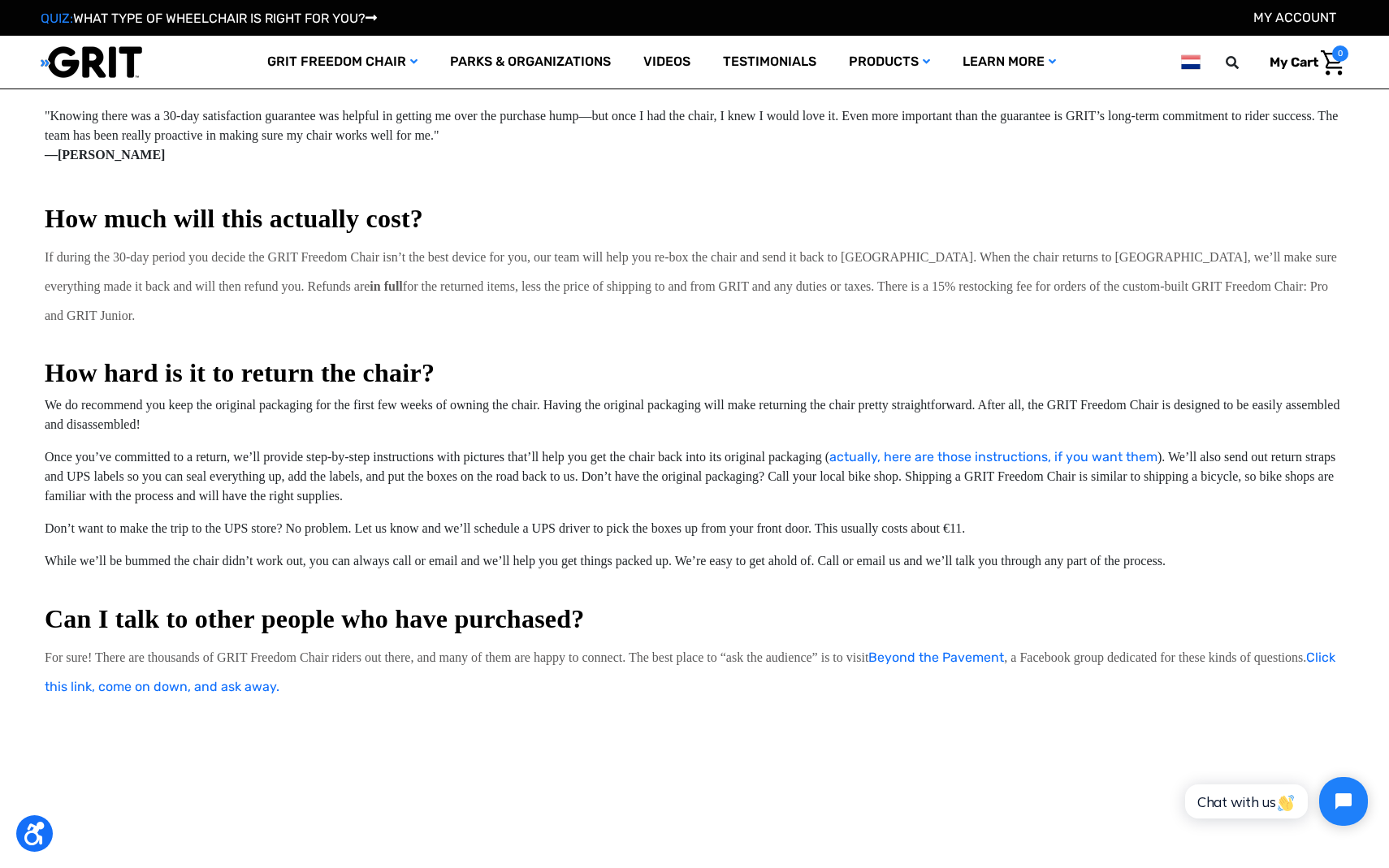
click at [1209, 806] on span "Chat with us" at bounding box center [1246, 802] width 98 height 17
click at [1209, 822] on span "Chat with us" at bounding box center [1253, 831] width 98 height 17
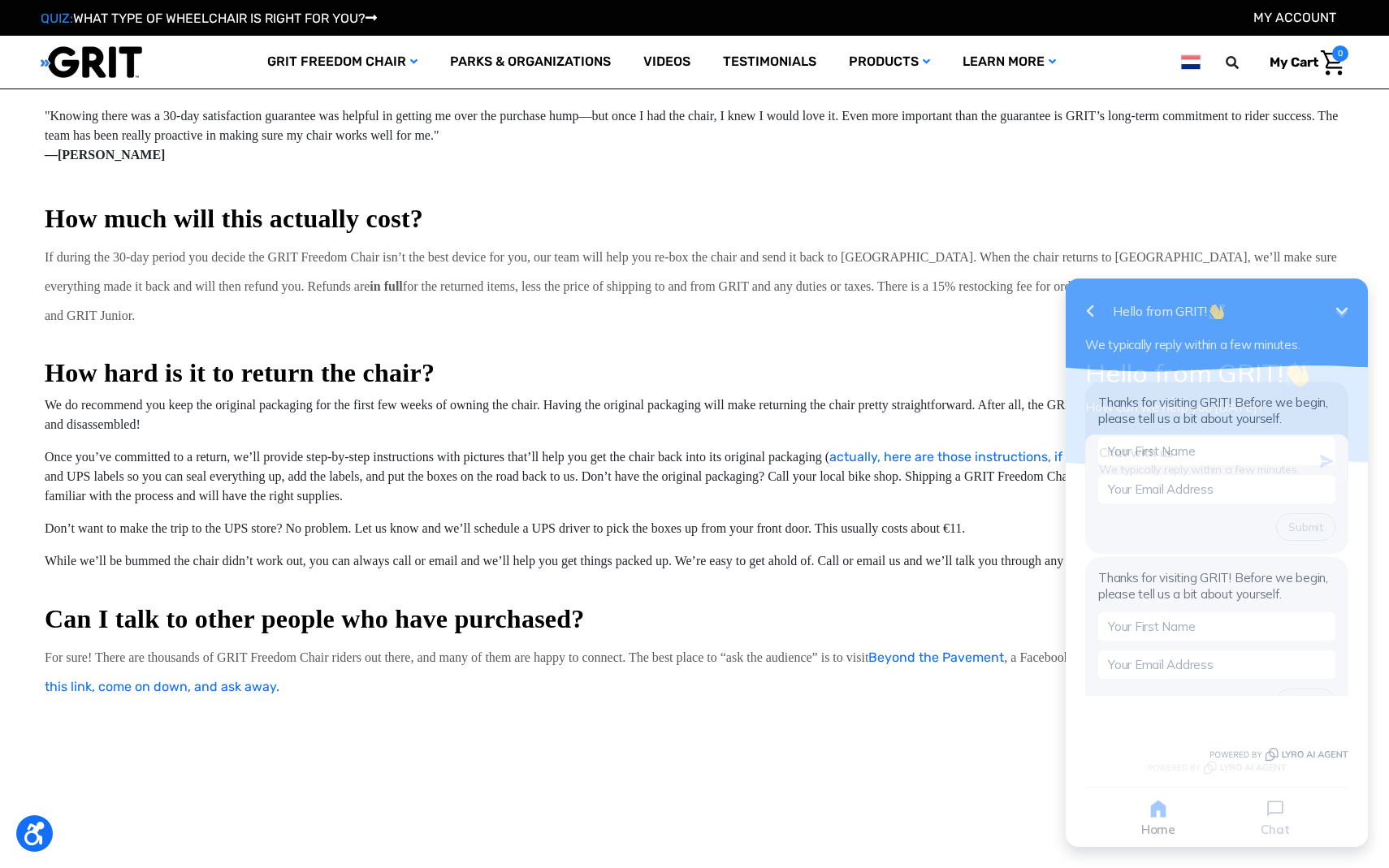
scroll to position [0, 0]
